Goal: Information Seeking & Learning: Check status

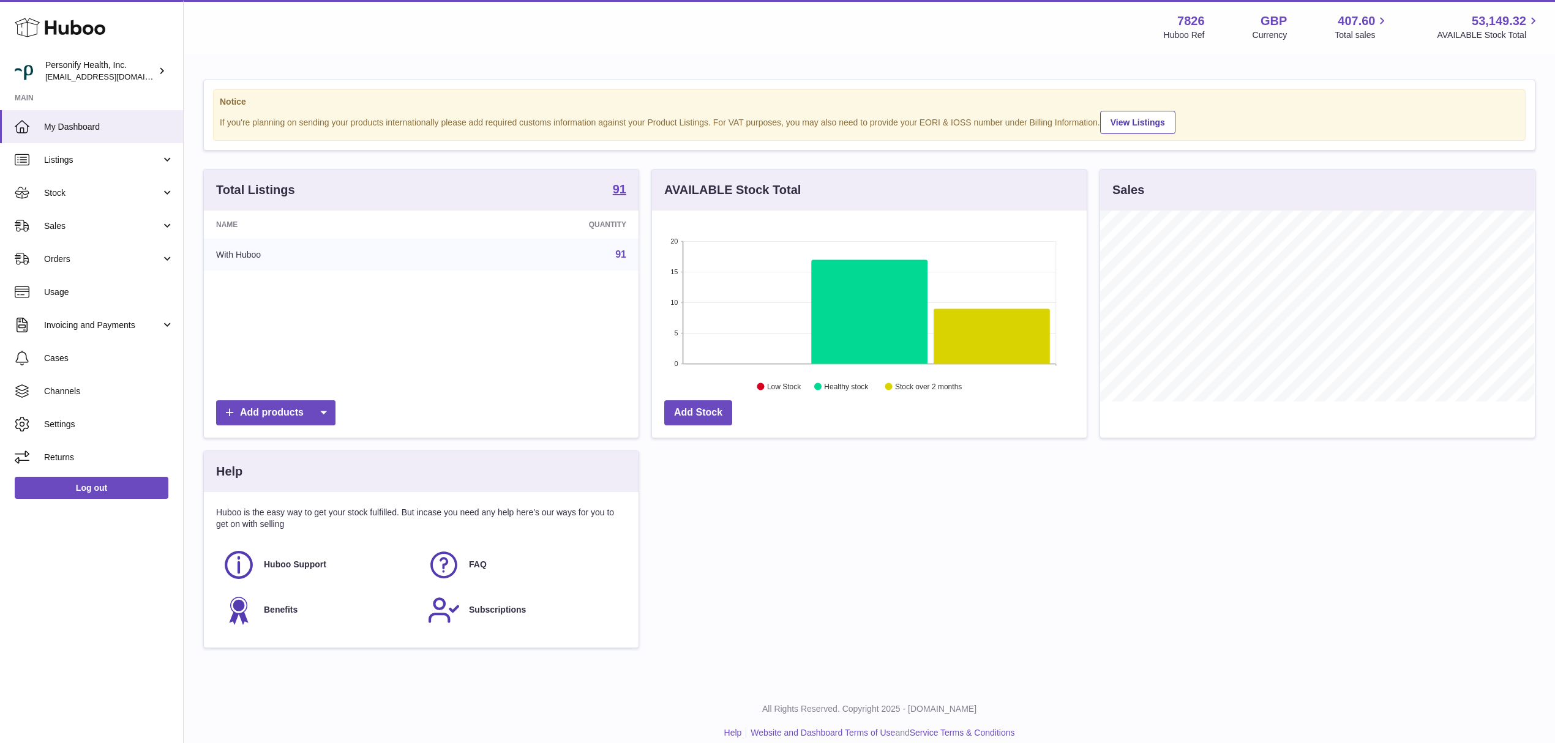
scroll to position [191, 434]
click at [108, 223] on span "Sales" at bounding box center [102, 226] width 117 height 12
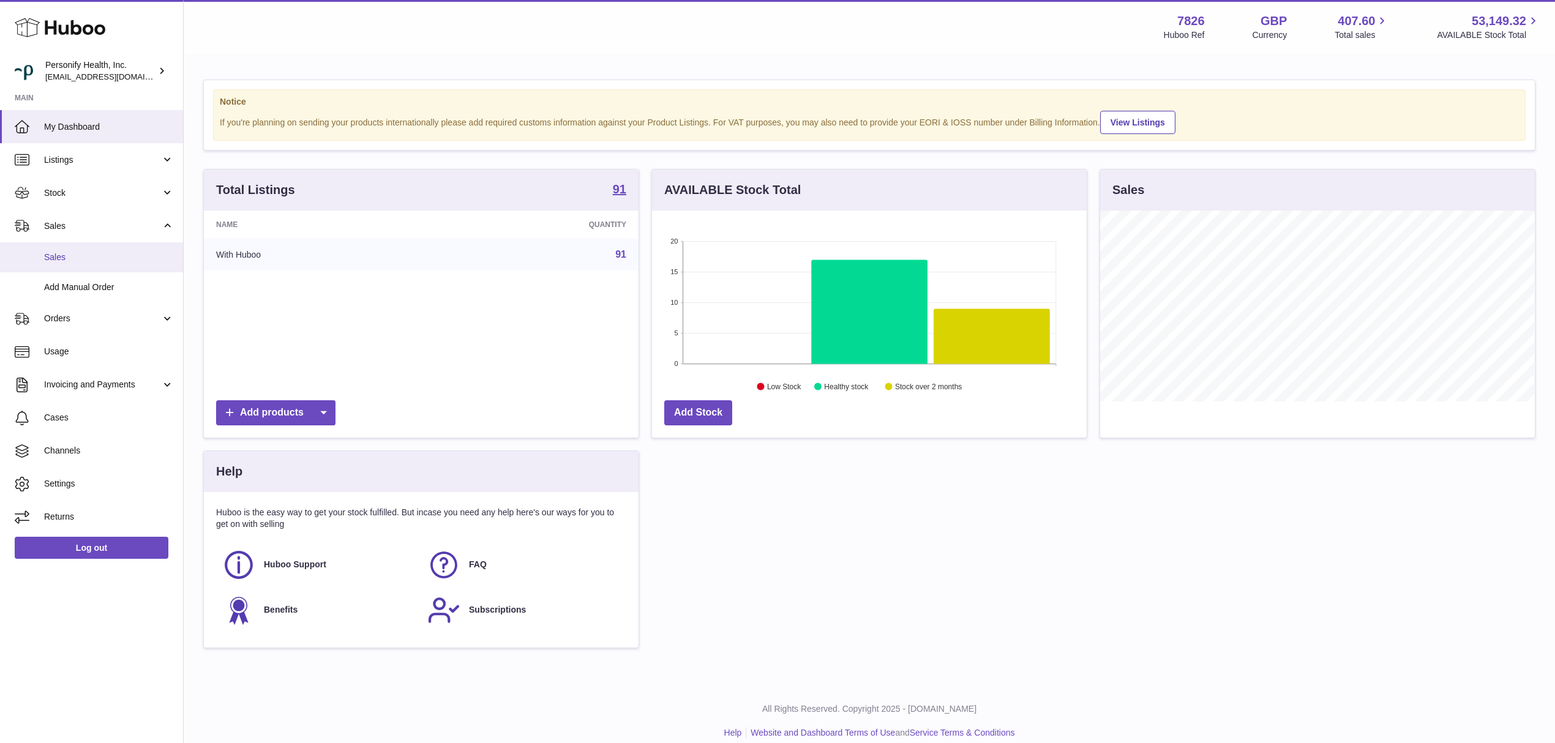
click at [84, 252] on span "Sales" at bounding box center [109, 258] width 130 height 12
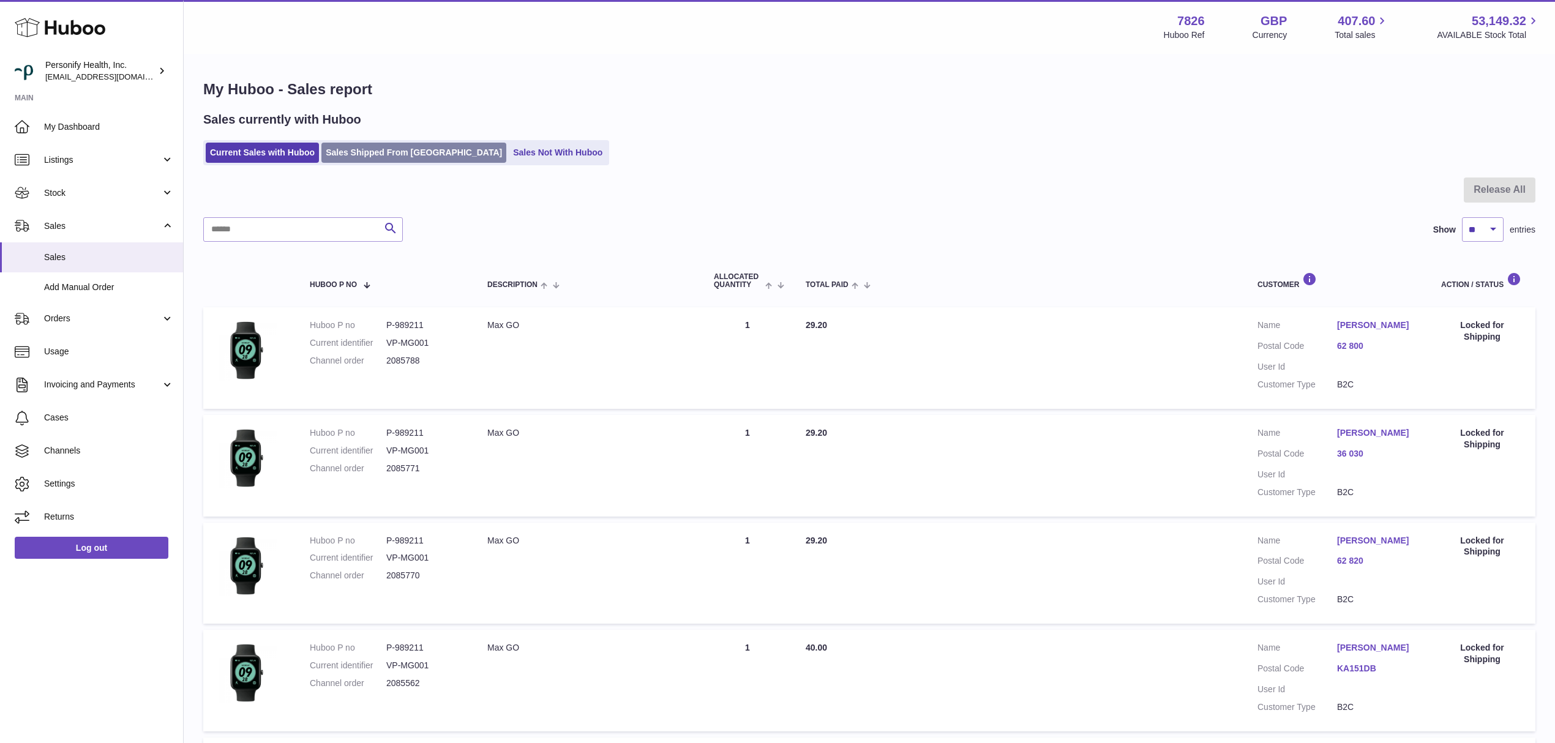
click at [386, 162] on link "Sales Shipped From [GEOGRAPHIC_DATA]" at bounding box center [413, 153] width 185 height 20
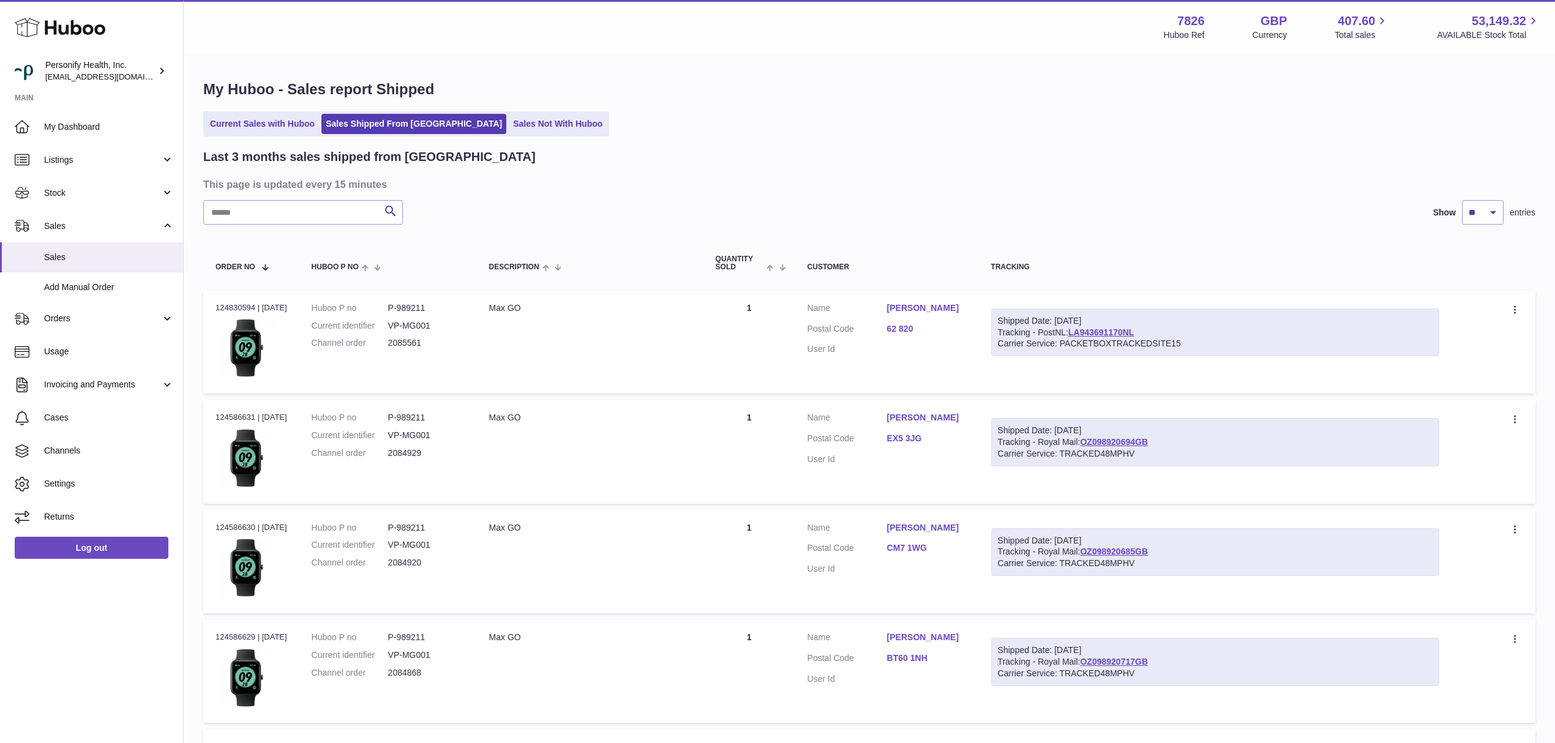
click at [919, 332] on link "62 820" at bounding box center [927, 329] width 80 height 12
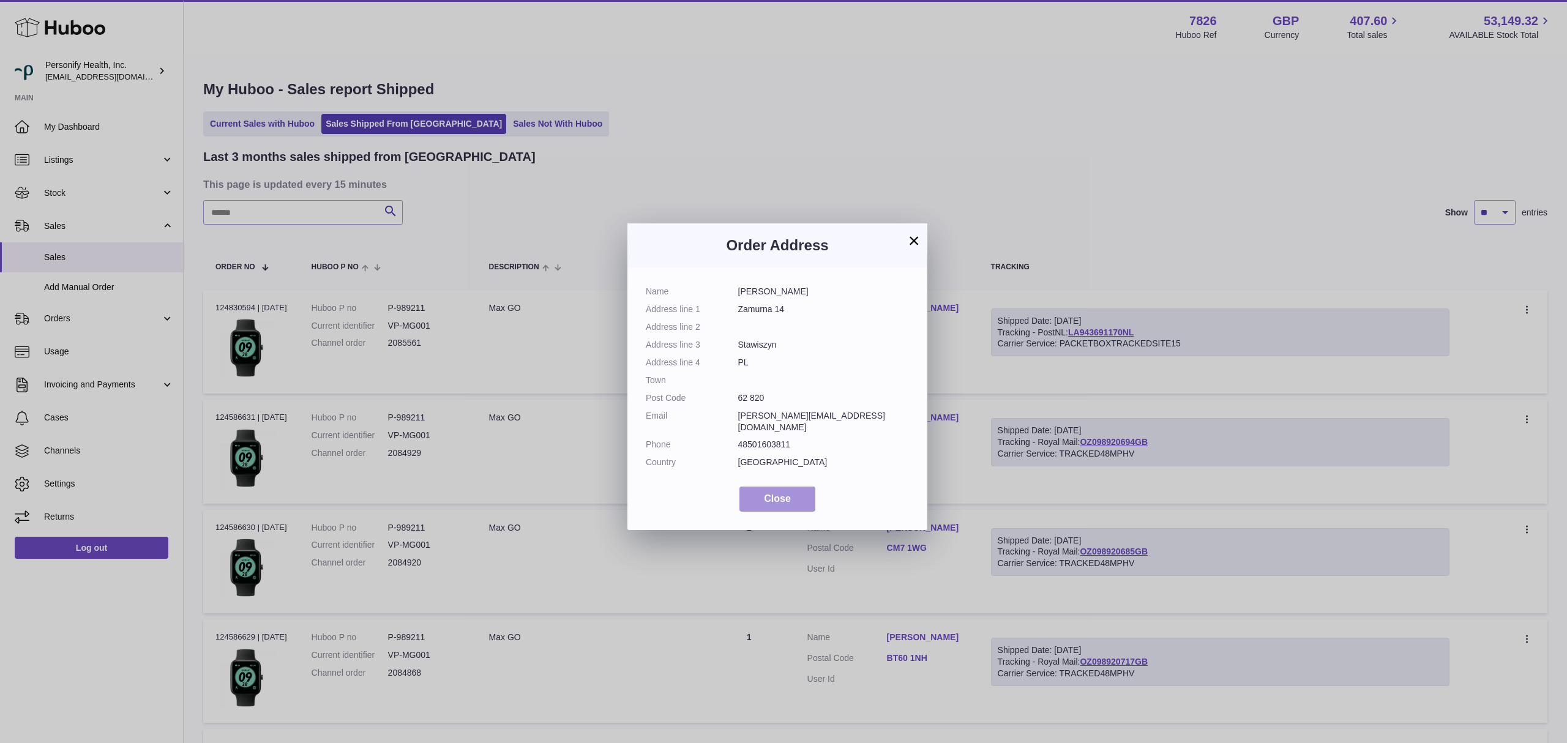
click at [790, 493] on span "Close" at bounding box center [777, 498] width 27 height 10
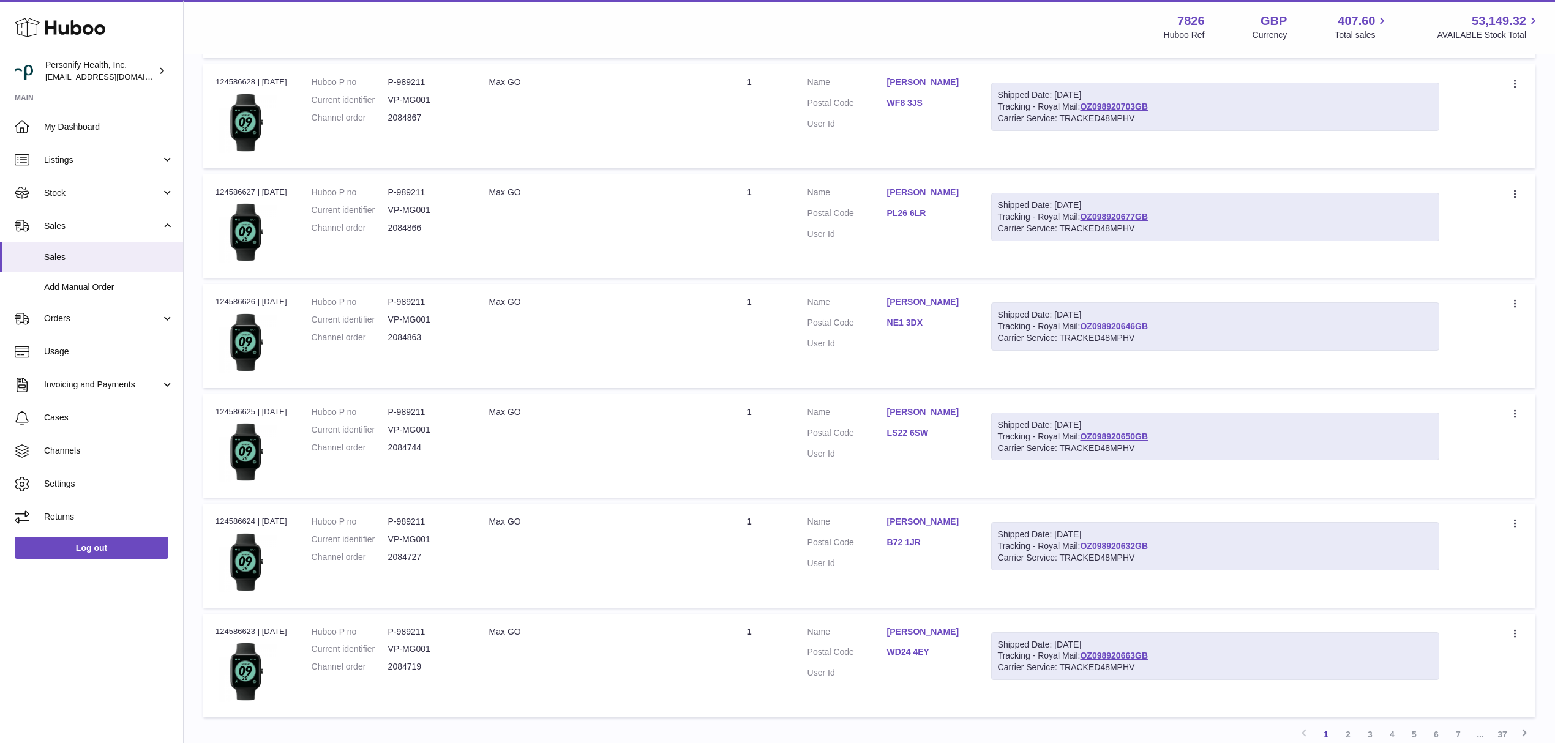
scroll to position [772, 0]
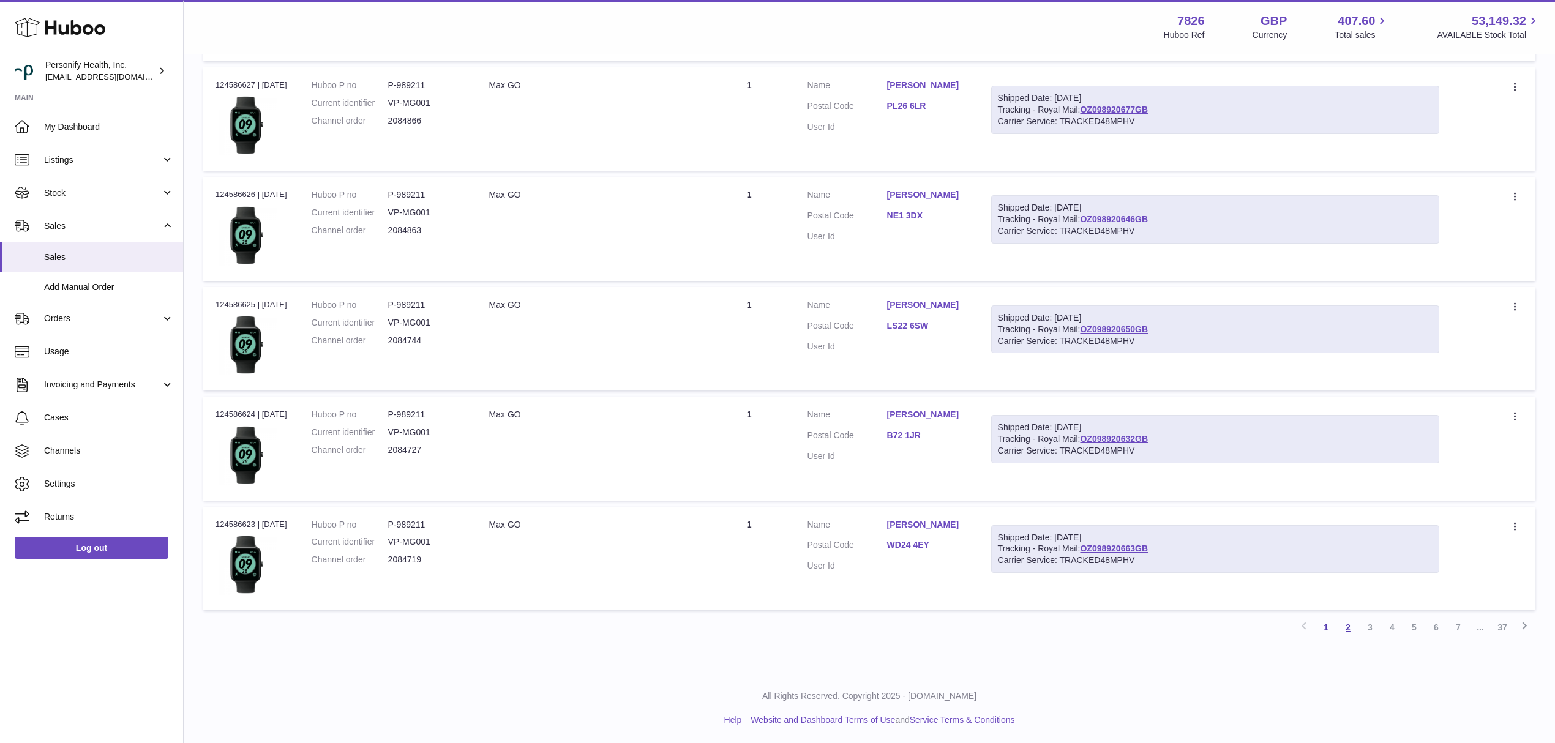
click at [1344, 621] on link "2" at bounding box center [1348, 627] width 22 height 22
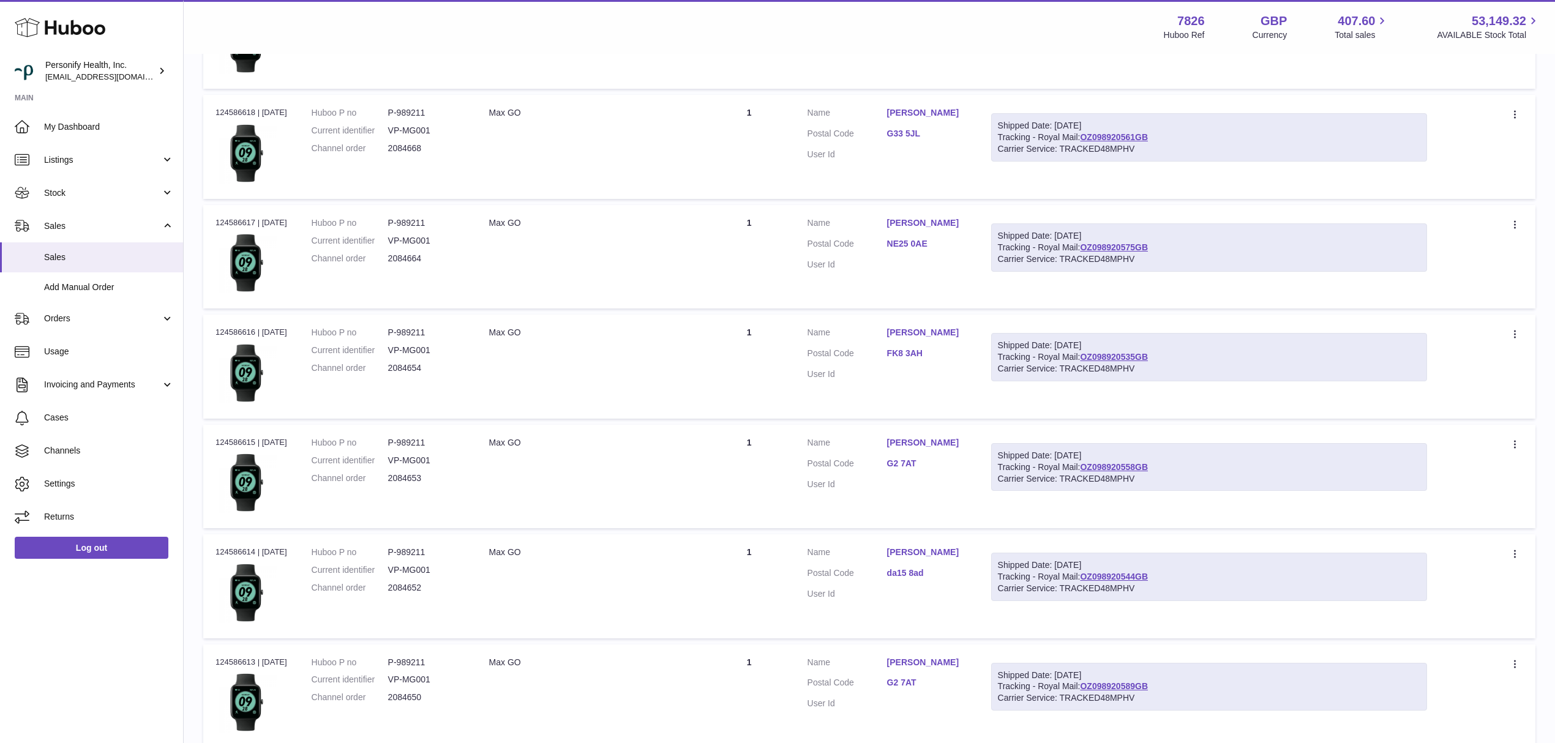
scroll to position [772, 0]
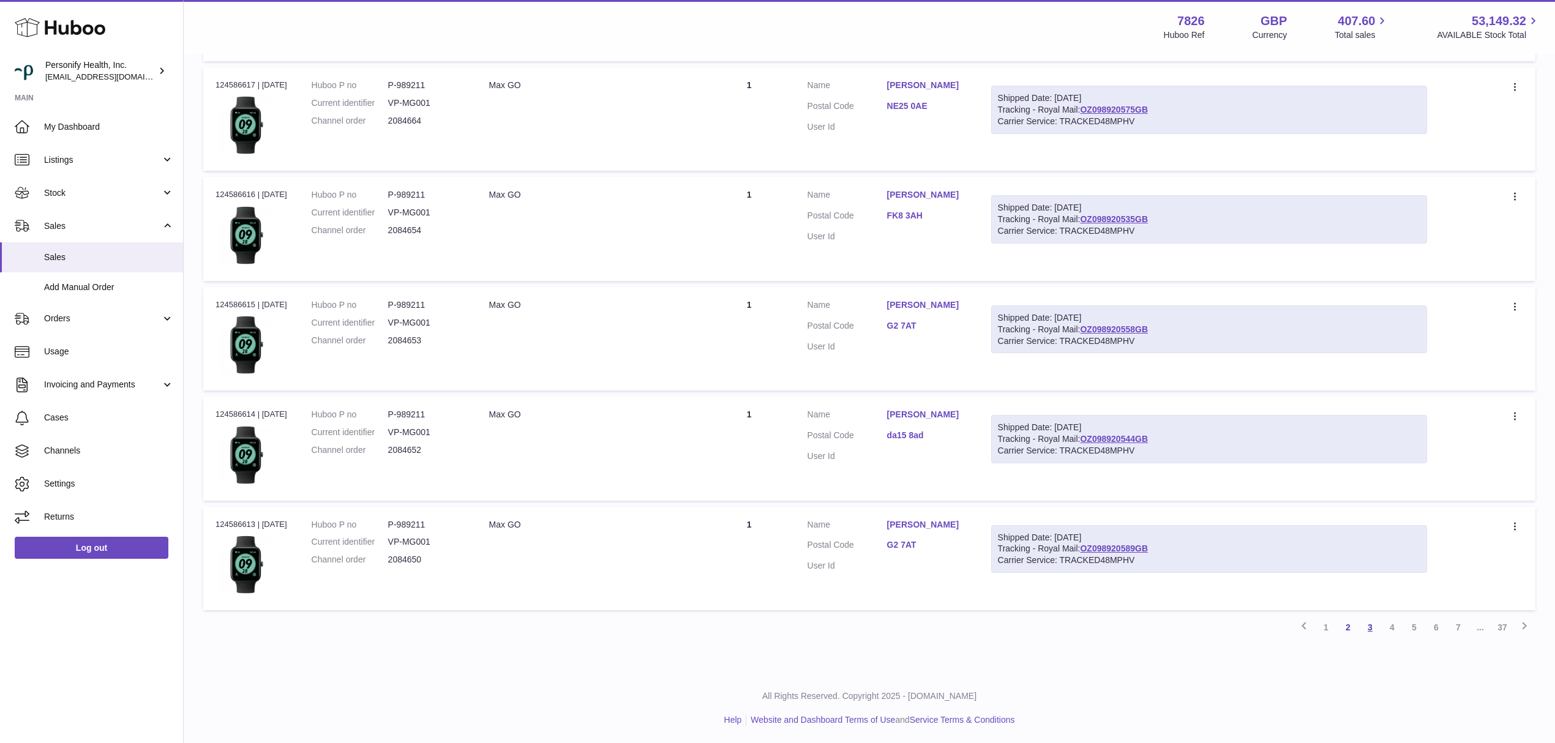
click at [1372, 624] on link "3" at bounding box center [1370, 627] width 22 height 22
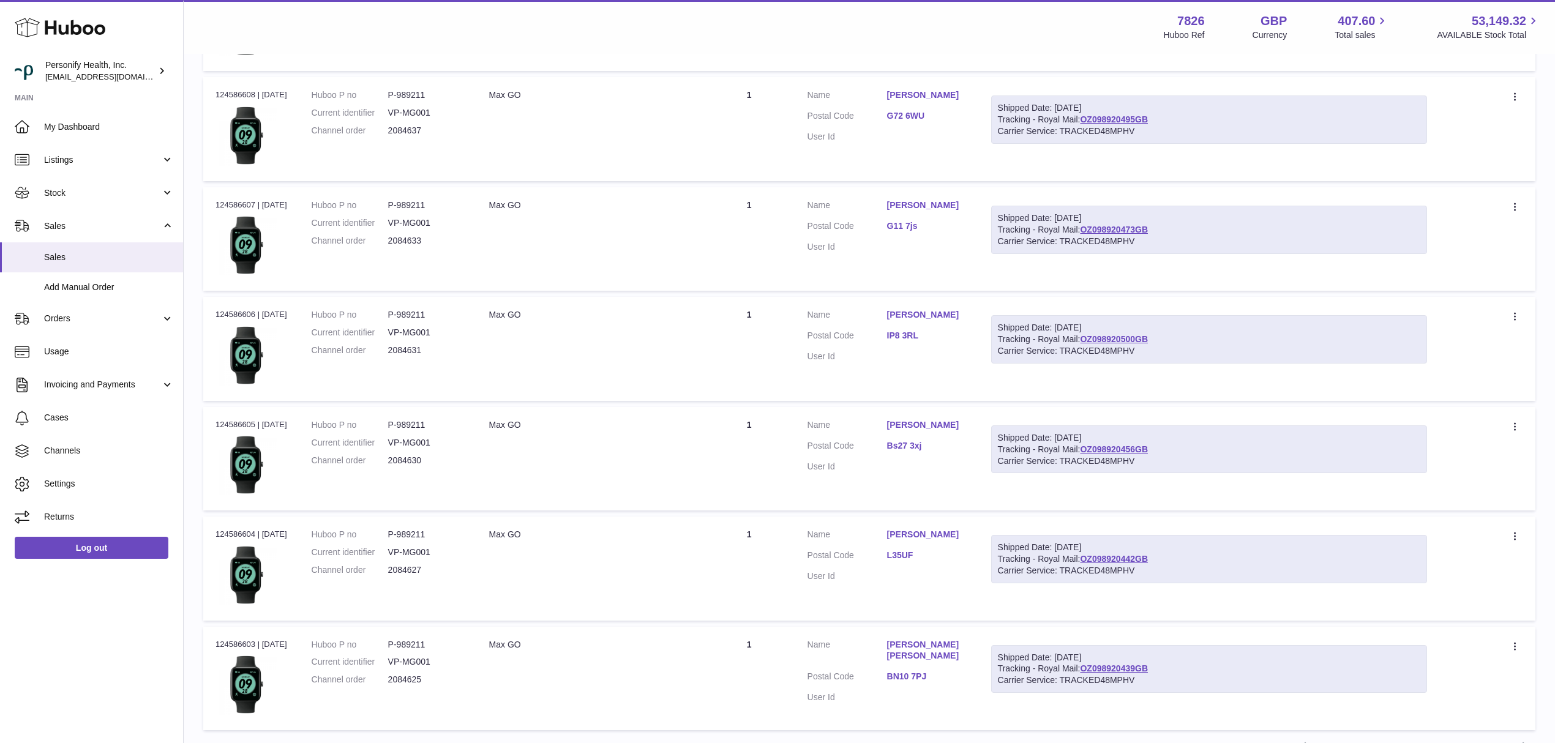
scroll to position [772, 0]
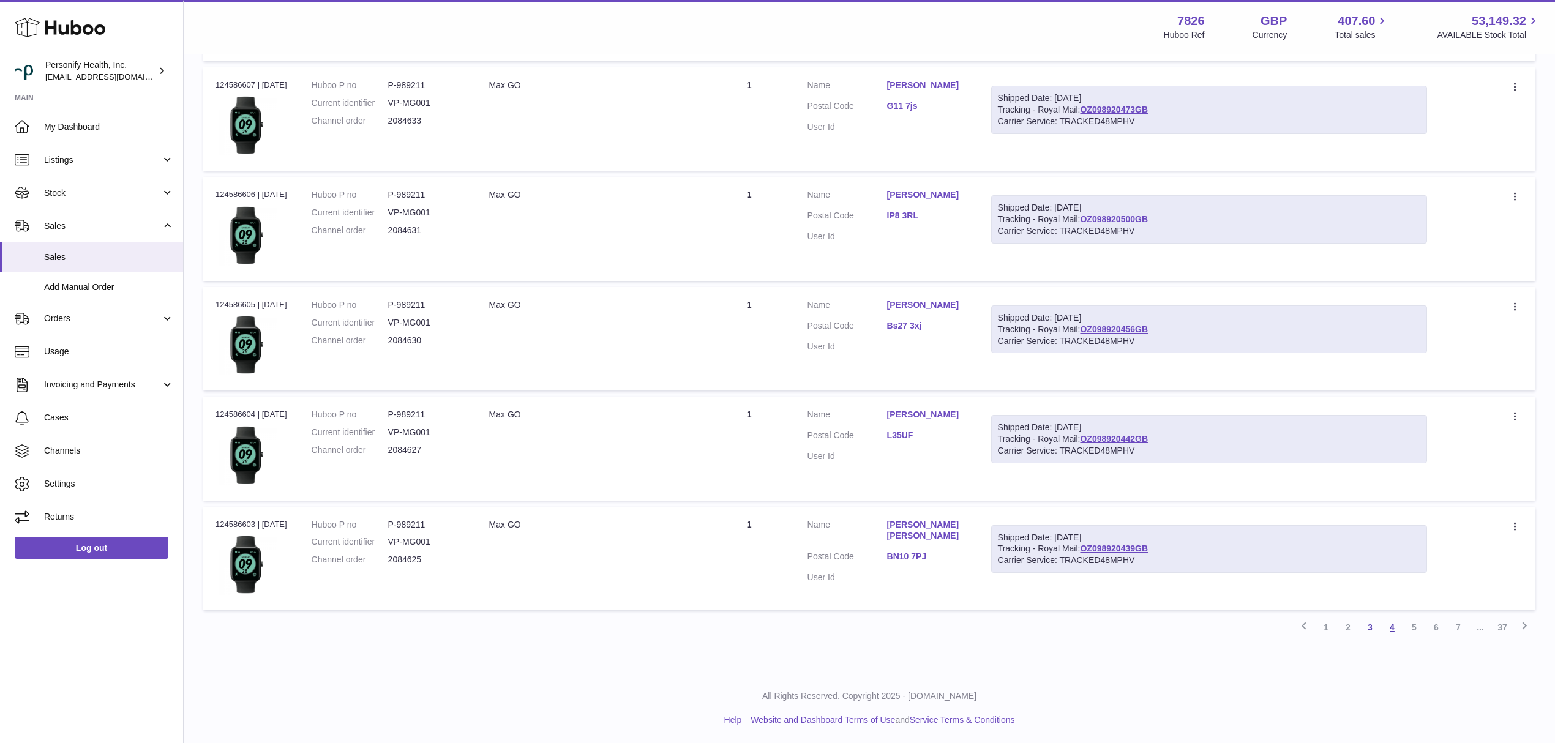
click at [1396, 632] on link "4" at bounding box center [1392, 627] width 22 height 22
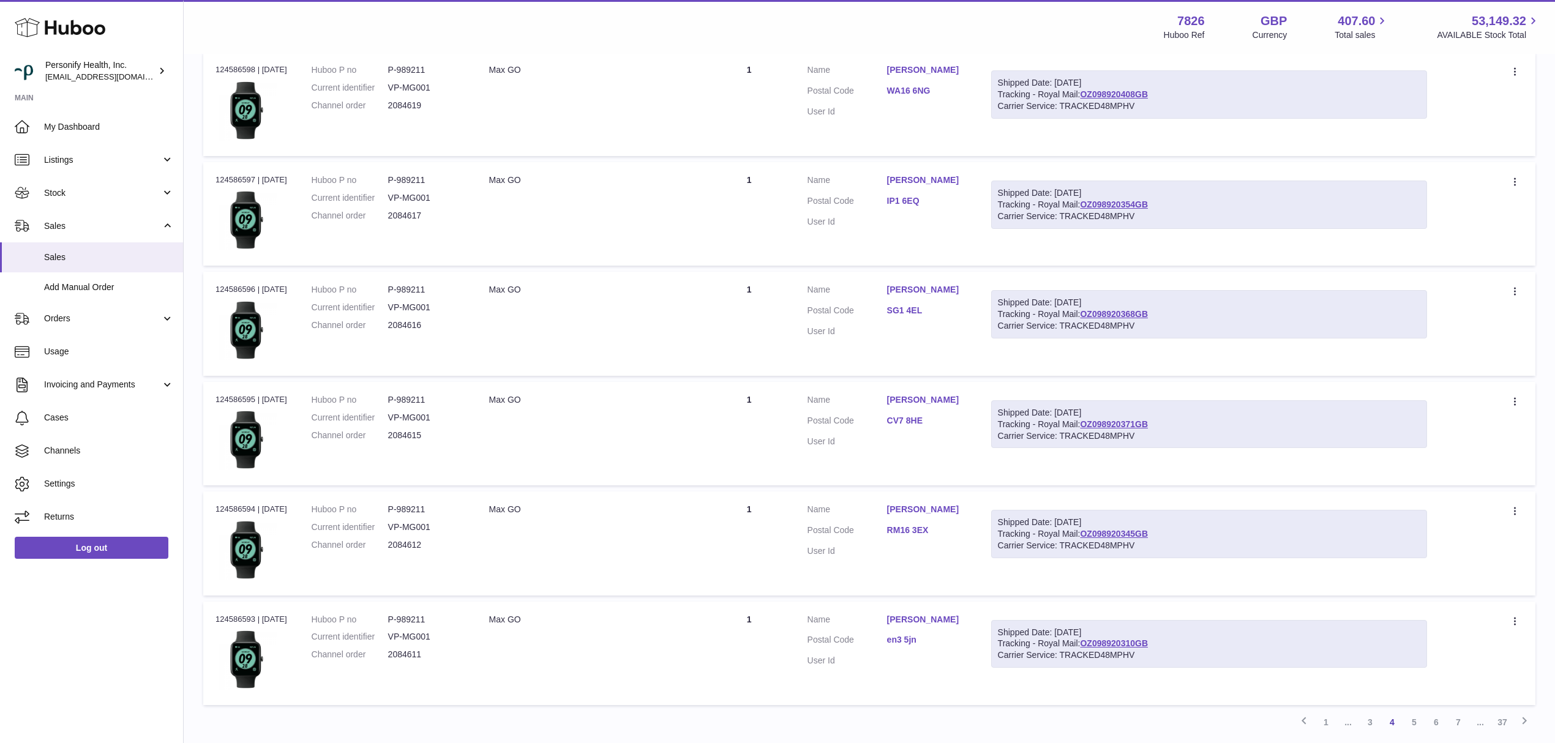
scroll to position [772, 0]
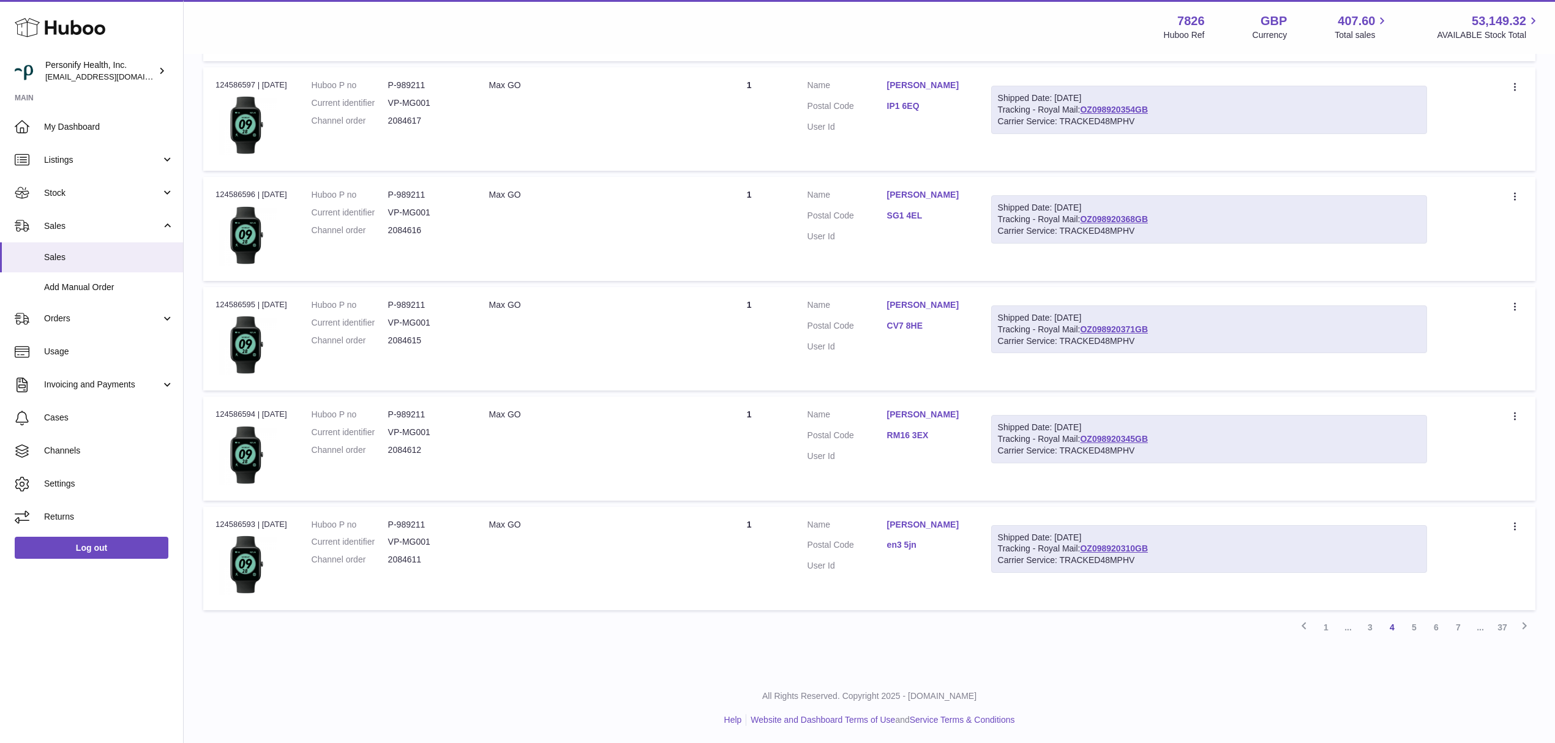
click at [1414, 630] on link "5" at bounding box center [1414, 627] width 22 height 22
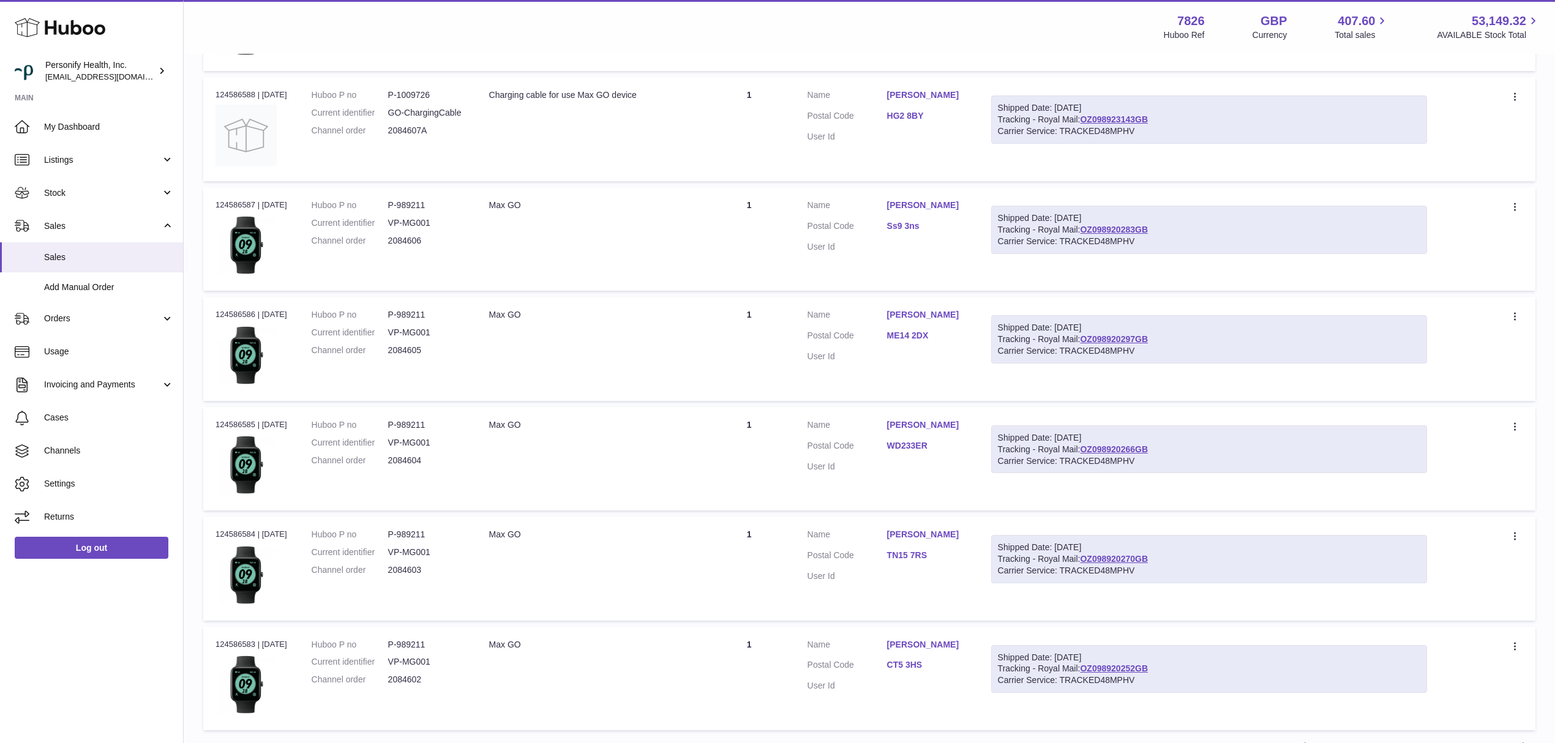
scroll to position [772, 0]
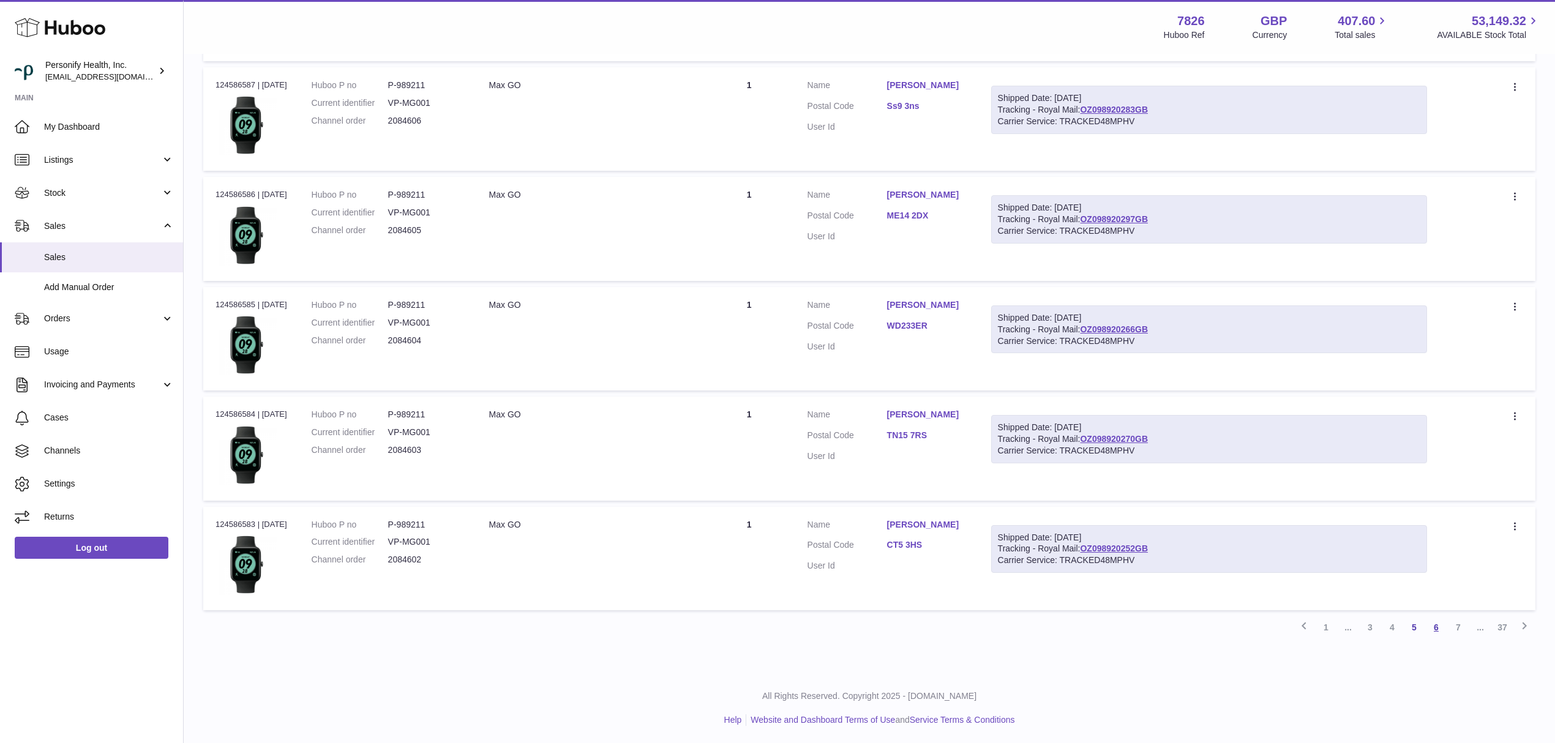
click at [1433, 633] on link "6" at bounding box center [1436, 627] width 22 height 22
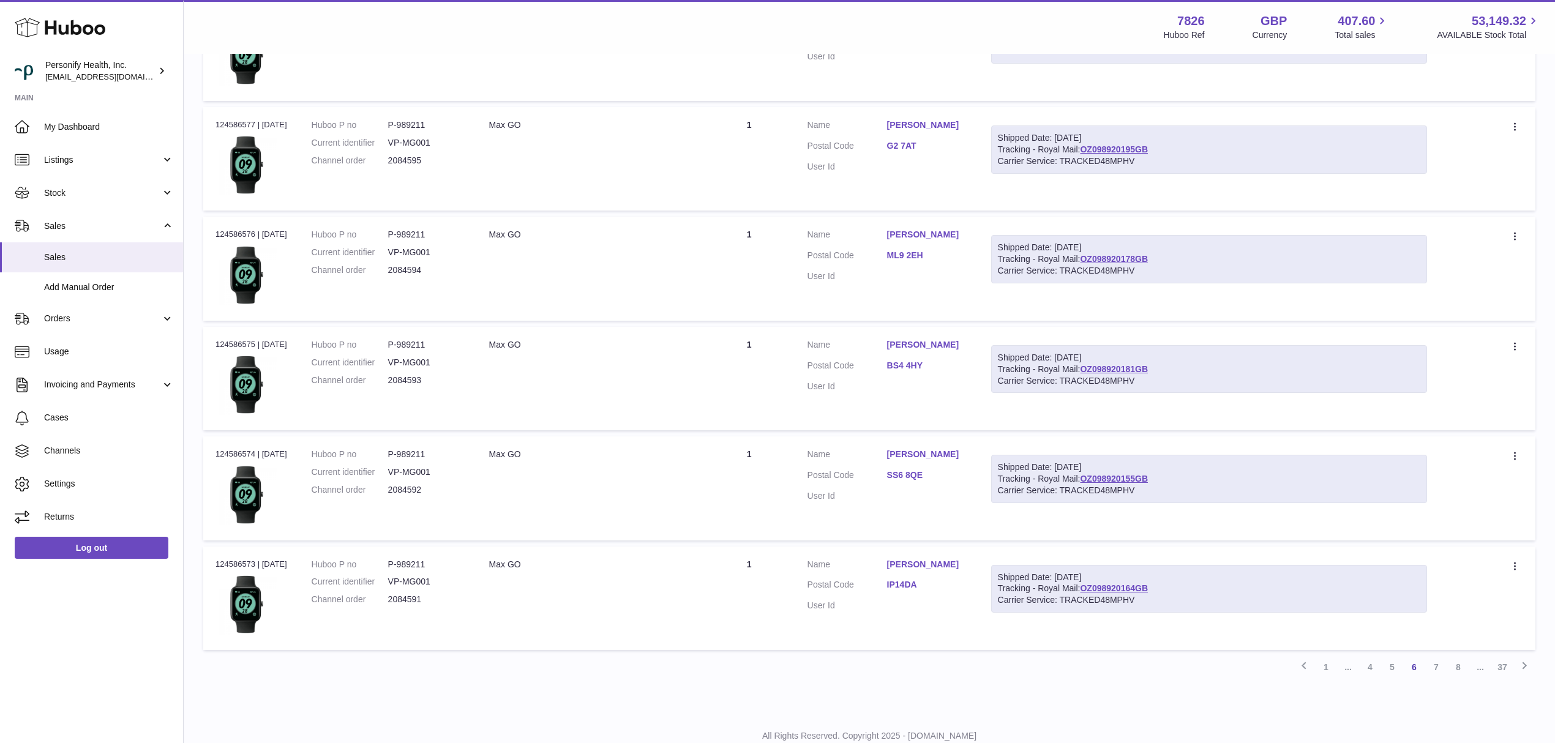
scroll to position [772, 0]
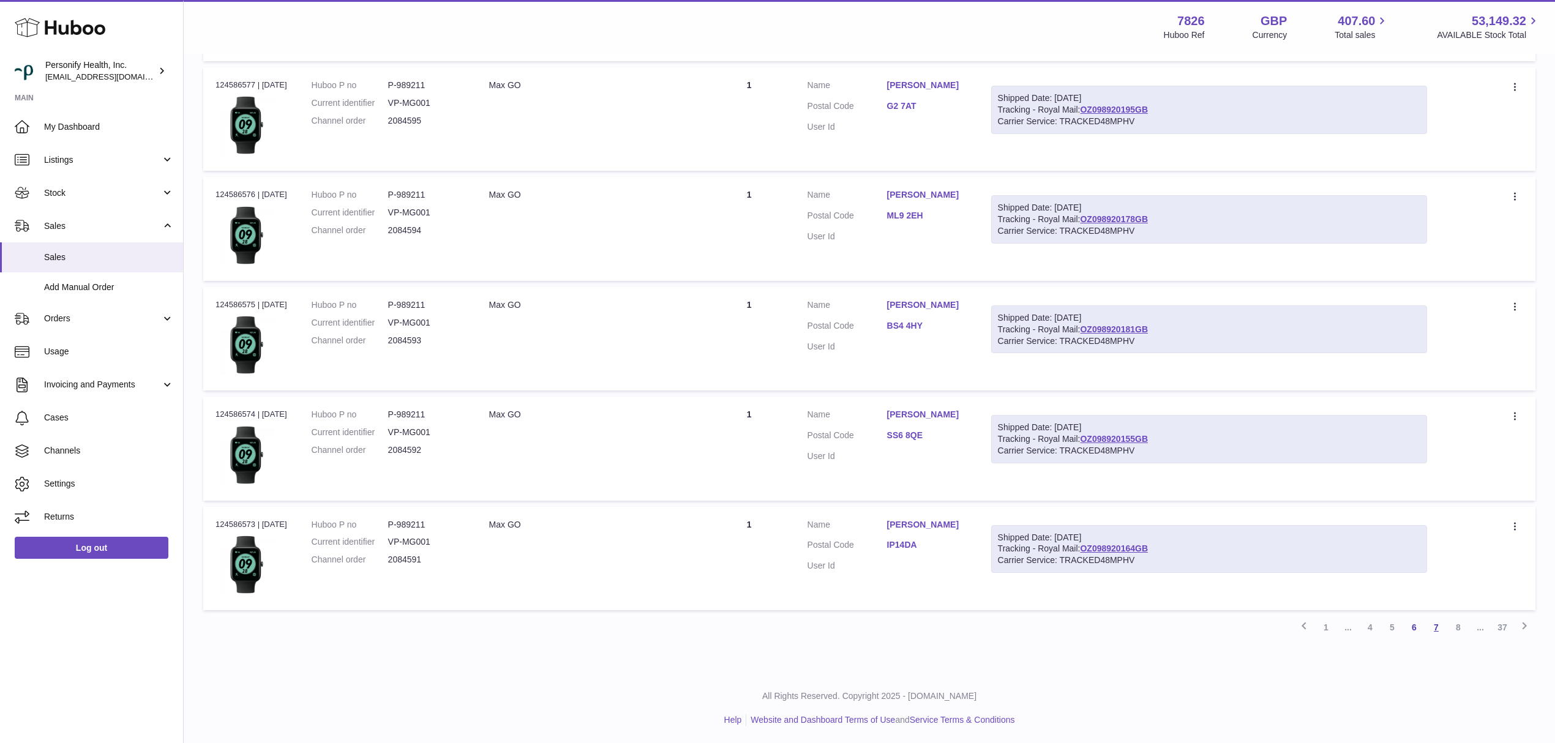
click at [1440, 619] on link "7" at bounding box center [1436, 627] width 22 height 22
click at [1428, 637] on link "8" at bounding box center [1436, 627] width 22 height 22
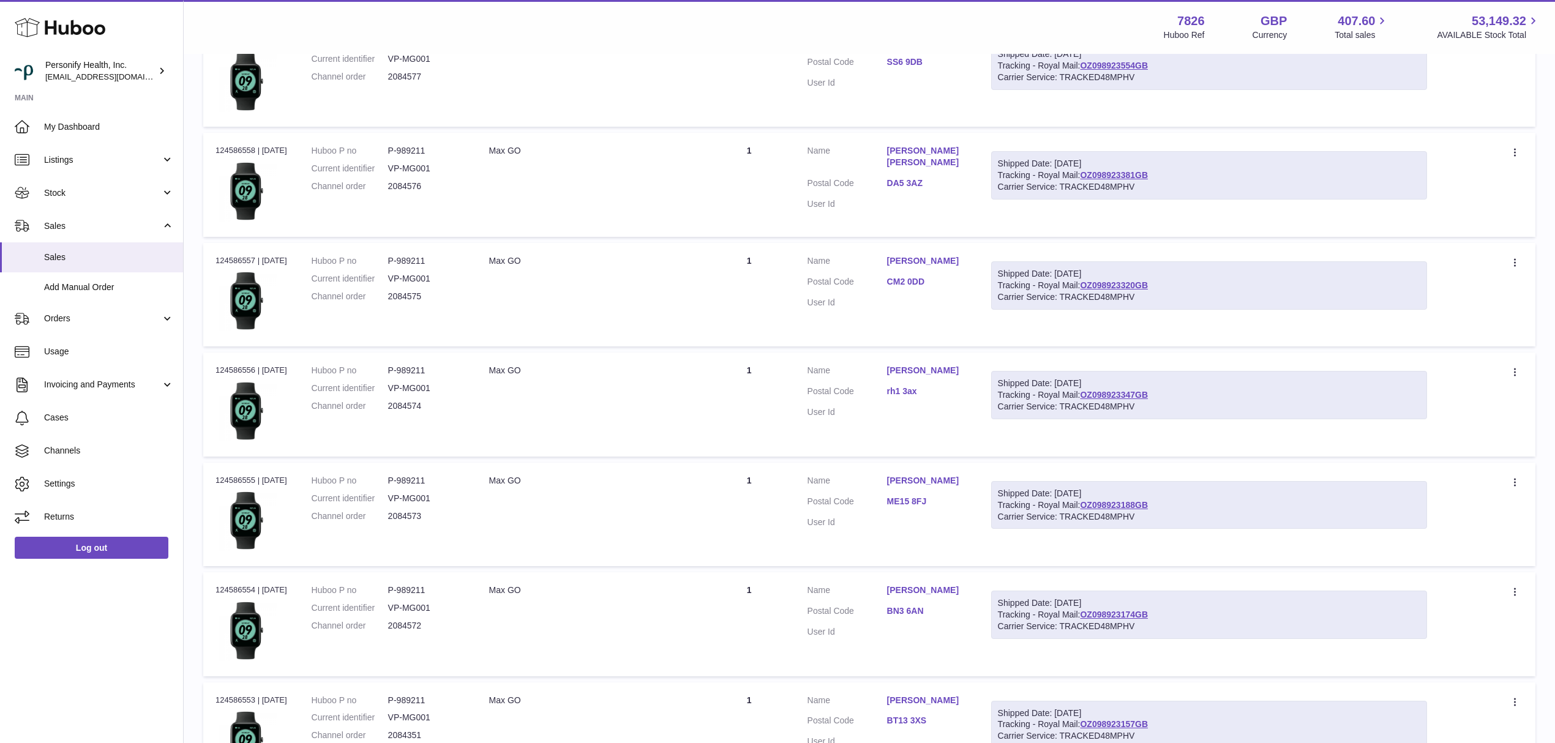
scroll to position [772, 0]
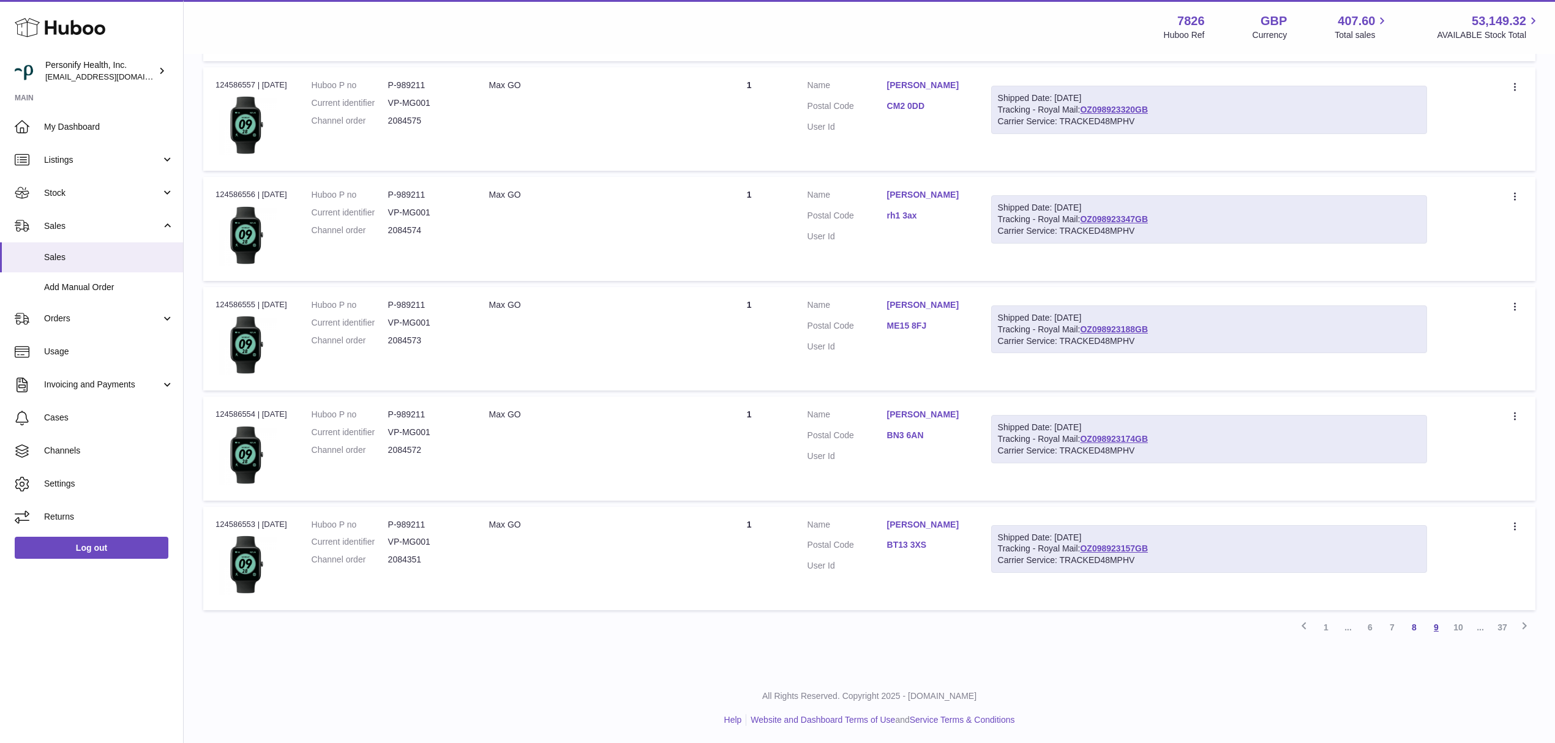
click at [1438, 626] on link "9" at bounding box center [1436, 627] width 22 height 22
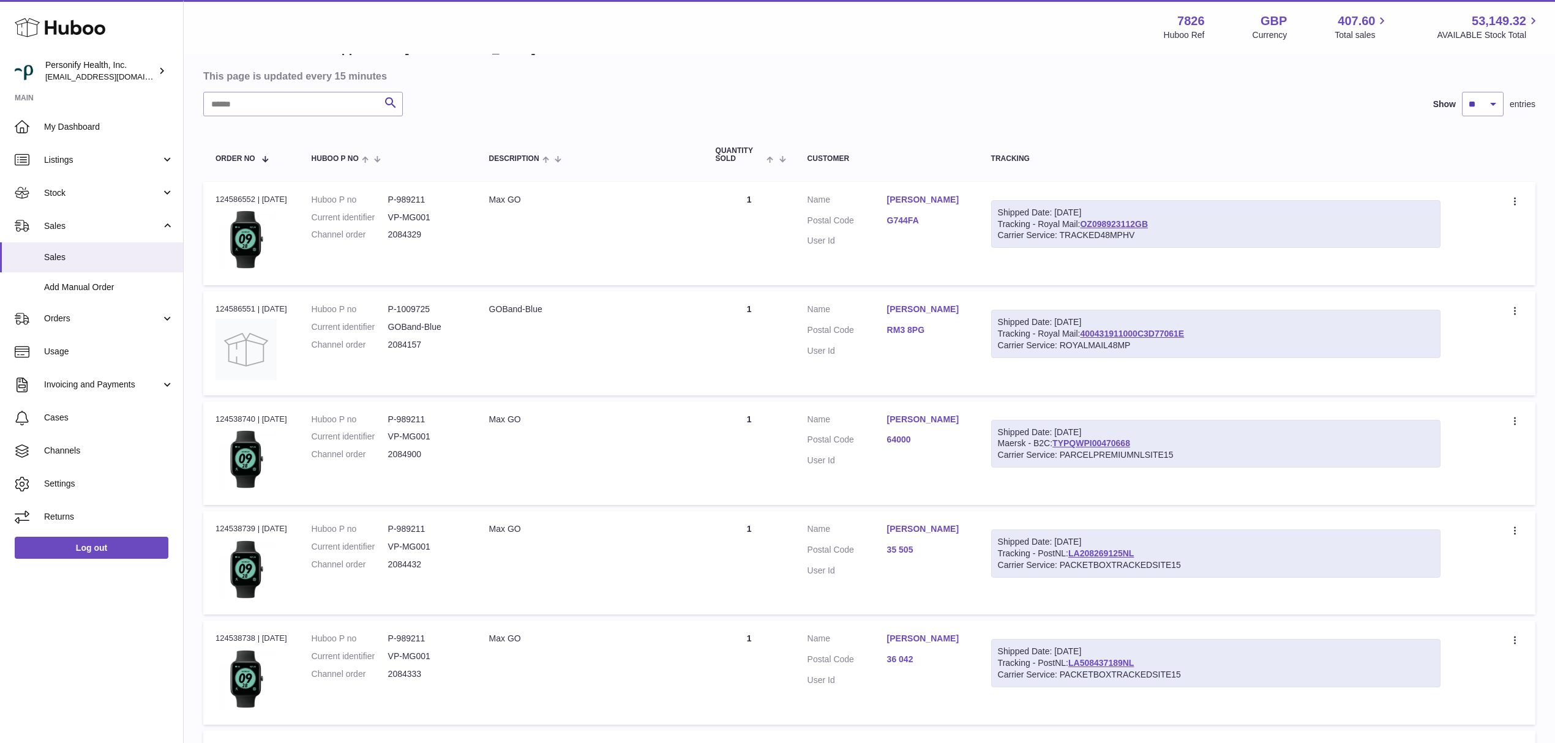
scroll to position [137, 0]
